Goal: Find contact information: Find contact information

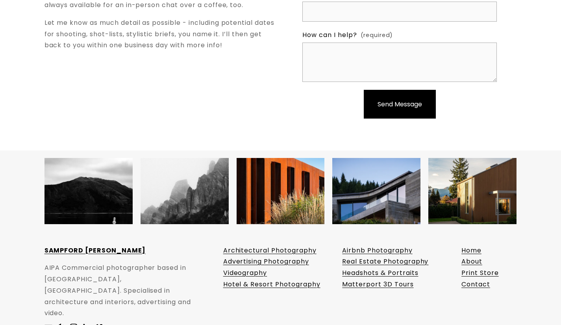
scroll to position [2674, 0]
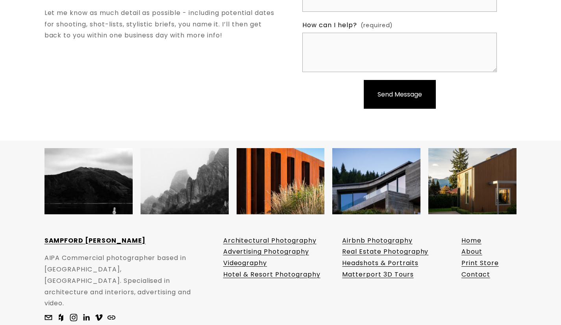
click at [475, 235] on link "Home" at bounding box center [472, 240] width 20 height 11
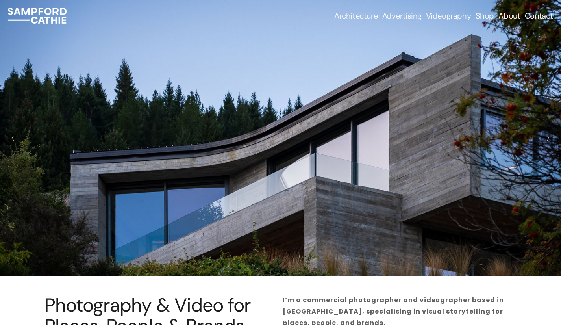
click at [544, 20] on link "Contact" at bounding box center [539, 15] width 28 height 11
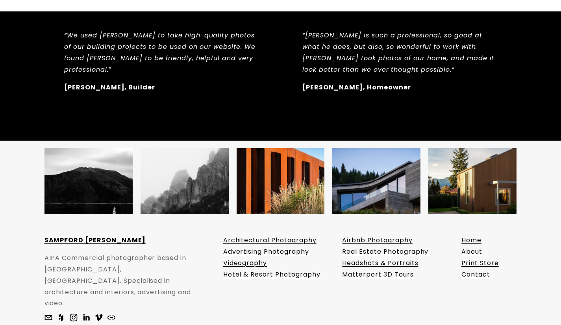
scroll to position [680, 0]
